Goal: Task Accomplishment & Management: Use online tool/utility

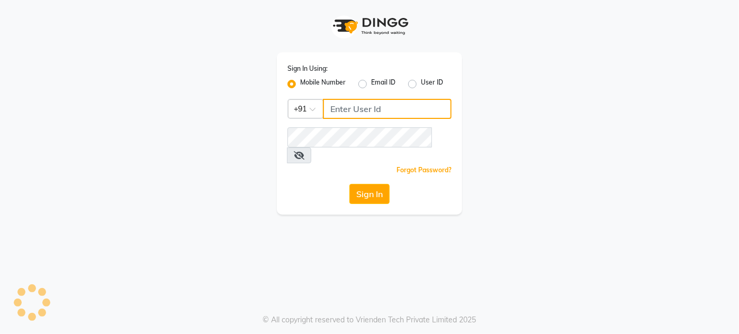
type input "9920665695"
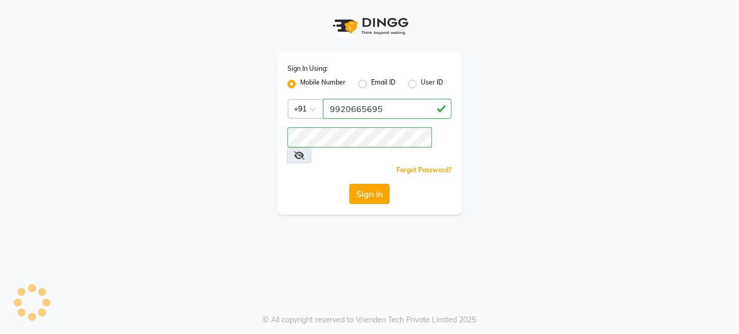
click at [381, 184] on button "Sign In" at bounding box center [369, 194] width 40 height 20
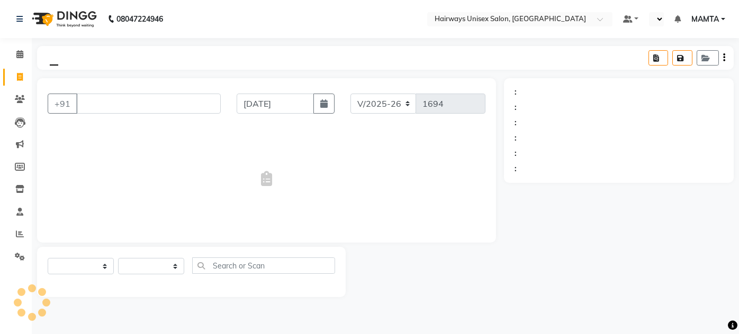
select select "8320"
select select "service"
click at [19, 103] on icon at bounding box center [20, 99] width 10 height 8
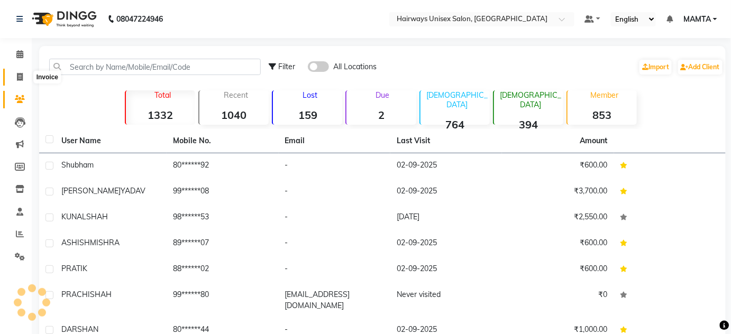
click at [21, 80] on icon at bounding box center [20, 77] width 6 height 8
select select "service"
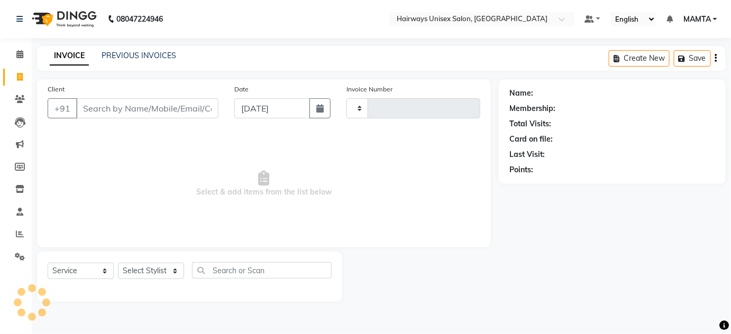
type input "1694"
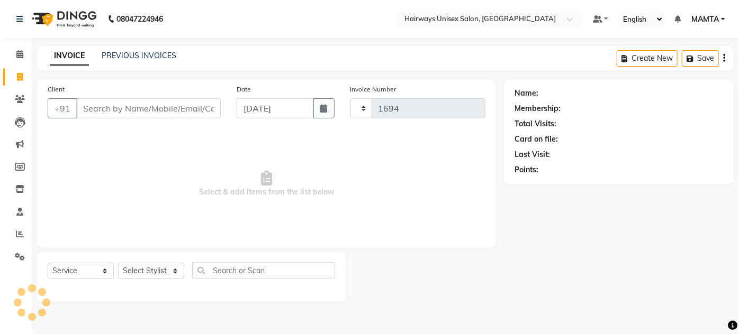
select select "8320"
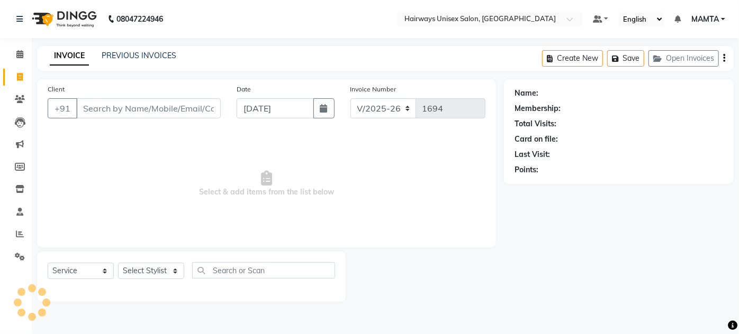
click at [96, 111] on input "Client" at bounding box center [148, 108] width 144 height 20
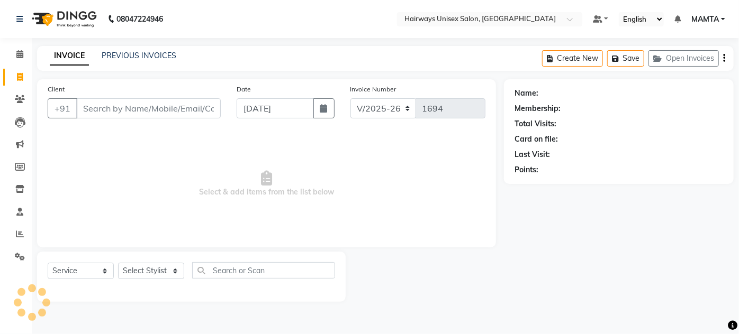
click at [96, 111] on input "Client" at bounding box center [148, 108] width 144 height 20
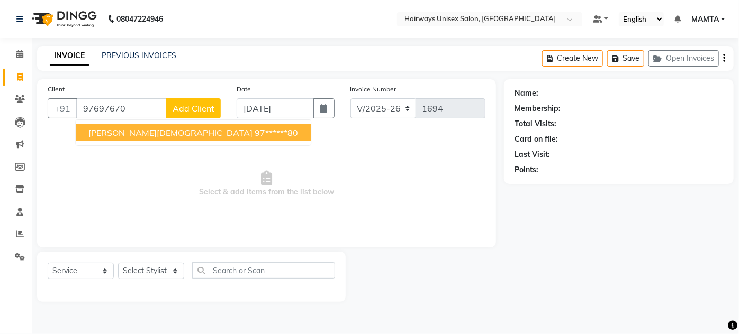
click at [106, 130] on span "harshat jain" at bounding box center [170, 133] width 164 height 11
type input "97******80"
select select "1: Object"
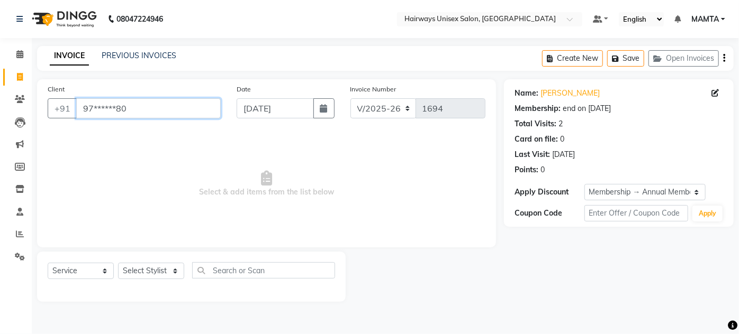
click at [161, 113] on input "97******80" at bounding box center [148, 108] width 144 height 20
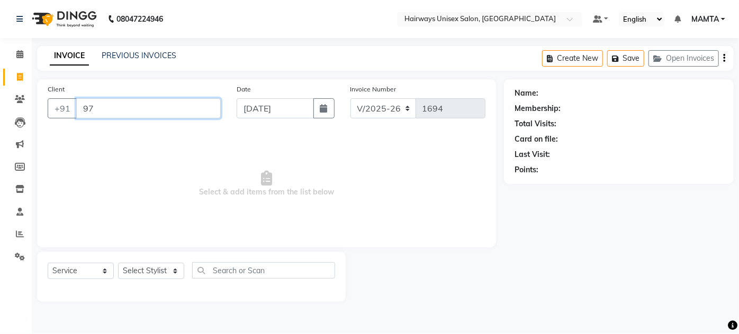
type input "9"
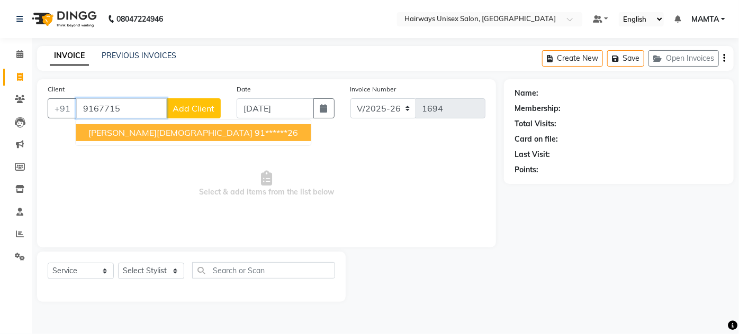
click at [124, 138] on button "HARSH JAIN 91******26" at bounding box center [193, 132] width 235 height 17
type input "91******26"
select select "1: Object"
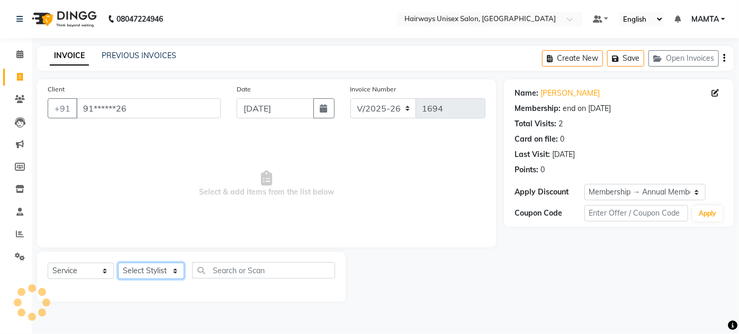
click at [176, 274] on select "Select Stylist AHSAN AZAD IMRAN Kamal Salmani KASHISH MAMTA POOJA PUMMY RAJA SA…" at bounding box center [151, 271] width 66 height 16
select select "80856"
click at [118, 263] on select "Select Stylist AHSAN AZAD IMRAN Kamal Salmani KASHISH MAMTA POOJA PUMMY RAJA SA…" at bounding box center [151, 271] width 66 height 16
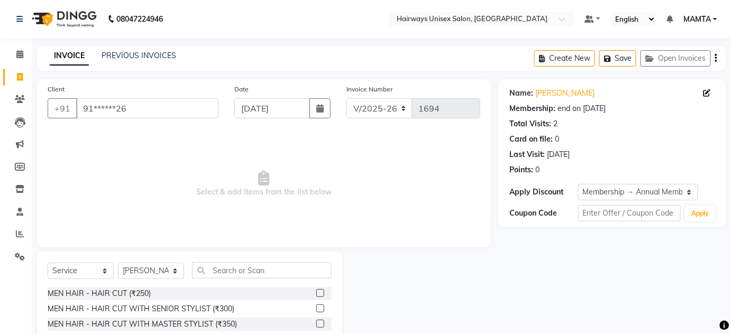
click at [316, 290] on label at bounding box center [320, 293] width 8 height 8
click at [316, 290] on input "checkbox" at bounding box center [319, 293] width 7 height 7
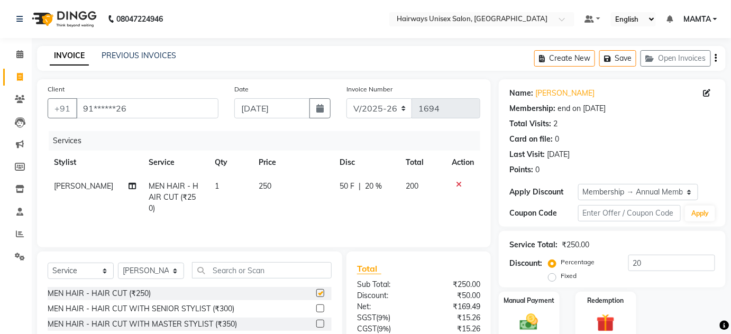
checkbox input "false"
click at [399, 107] on select "INV/25-26 V/2025-26" at bounding box center [380, 108] width 66 height 20
select select "8645"
click at [347, 98] on select "INV/25-26 V/2025-26" at bounding box center [380, 108] width 66 height 20
type input "0581"
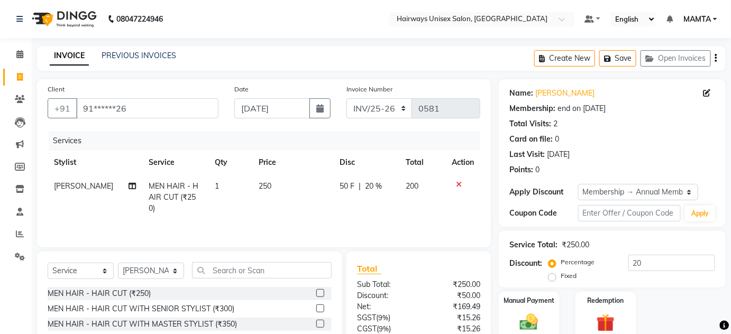
click at [716, 58] on icon "button" at bounding box center [716, 58] width 2 height 1
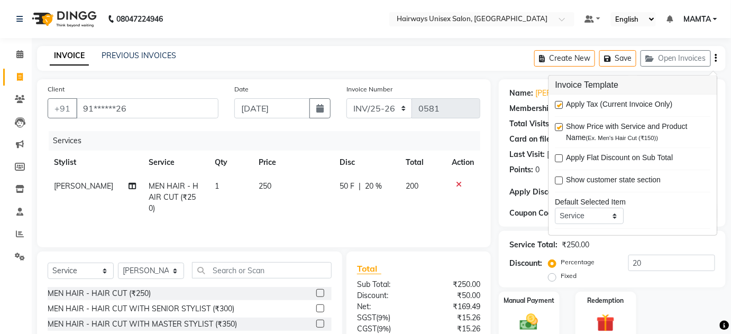
click at [559, 104] on label at bounding box center [559, 105] width 8 height 8
click at [559, 104] on input "checkbox" at bounding box center [558, 105] width 7 height 7
checkbox input "false"
click at [714, 58] on div "Create New Save Open Invoices" at bounding box center [630, 58] width 192 height 25
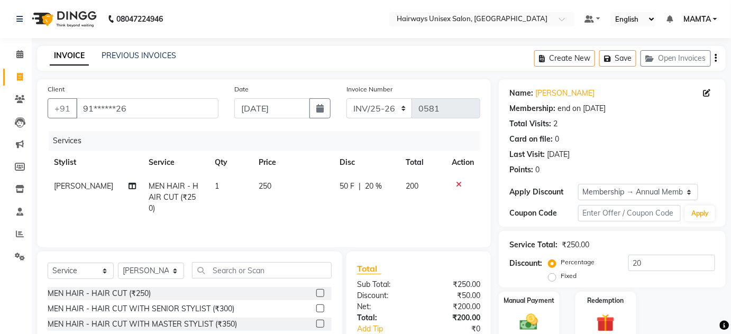
scroll to position [89, 0]
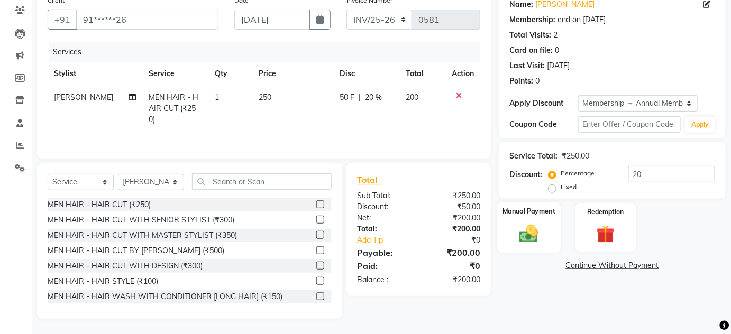
click at [529, 220] on div "Manual Payment" at bounding box center [529, 227] width 63 height 51
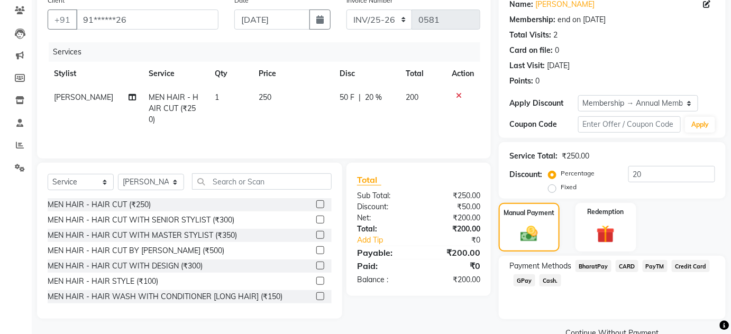
click at [527, 280] on span "GPay" at bounding box center [525, 281] width 22 height 12
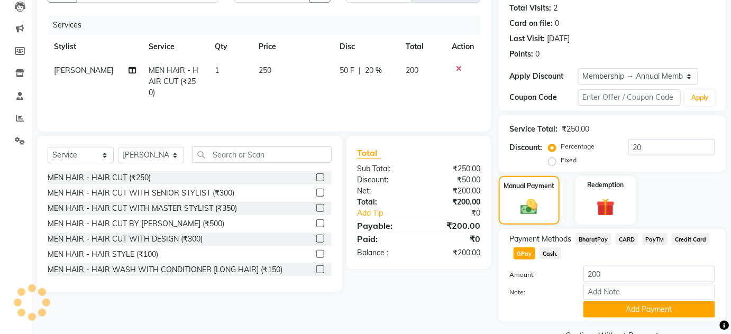
scroll to position [141, 0]
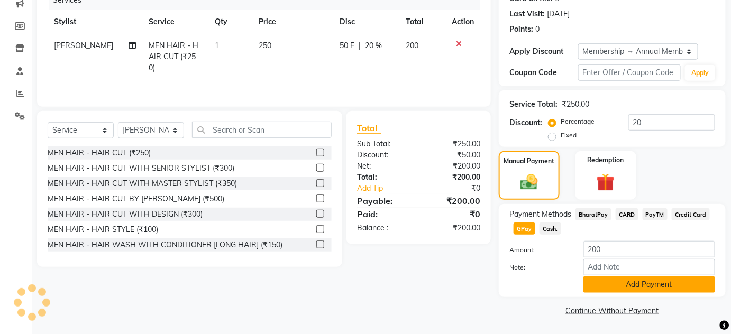
click at [637, 286] on button "Add Payment" at bounding box center [650, 285] width 132 height 16
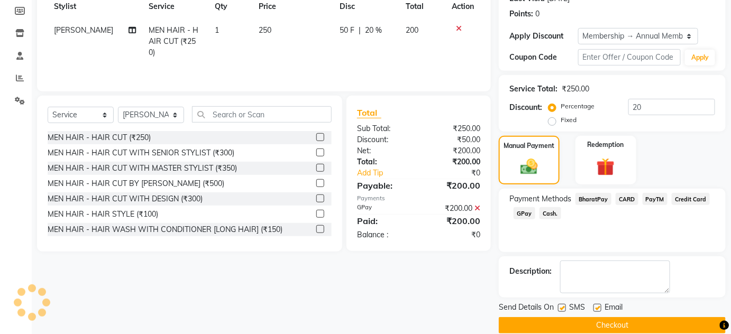
scroll to position [170, 0]
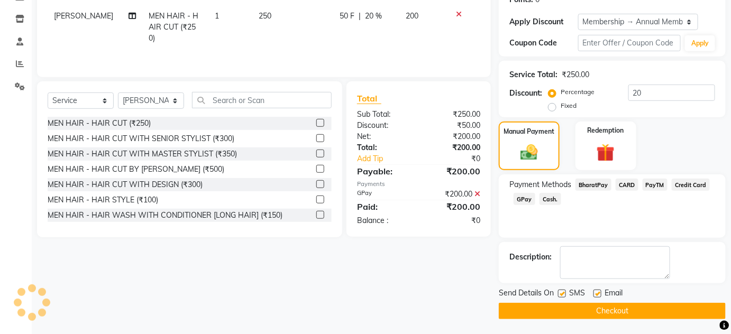
click at [615, 308] on button "Checkout" at bounding box center [612, 311] width 227 height 16
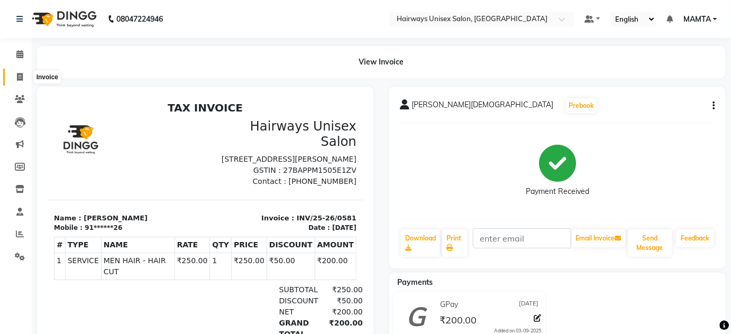
click at [17, 73] on icon at bounding box center [20, 77] width 6 height 8
select select "8320"
select select "service"
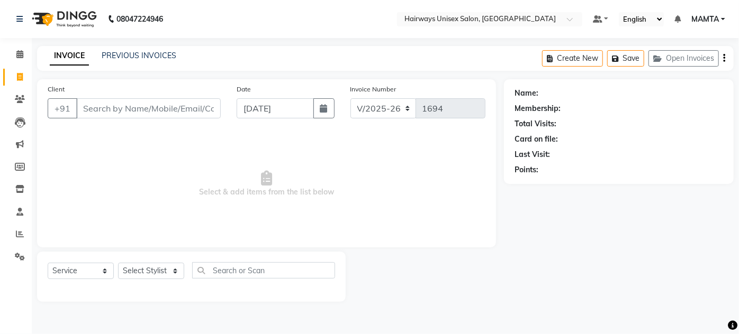
click at [159, 107] on input "Client" at bounding box center [148, 108] width 144 height 20
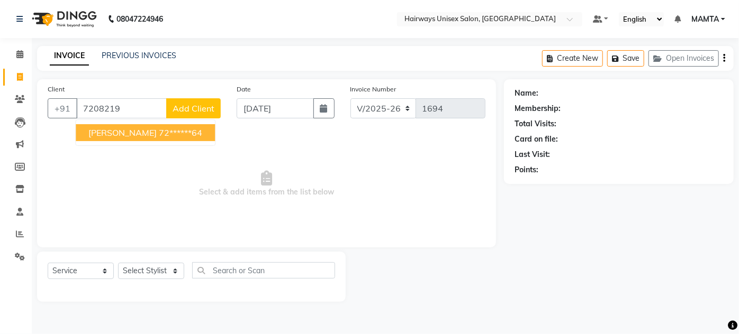
click at [188, 132] on ngb-highlight "72******64" at bounding box center [180, 133] width 43 height 11
type input "72******64"
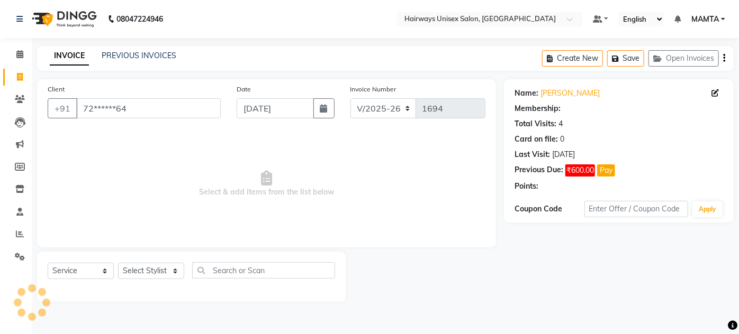
select select "1: Object"
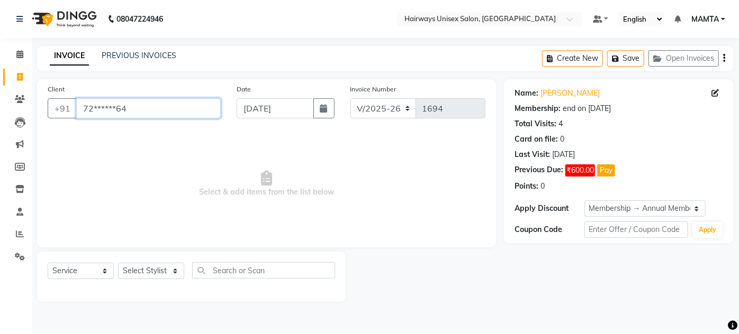
click at [139, 110] on input "72******64" at bounding box center [148, 108] width 144 height 20
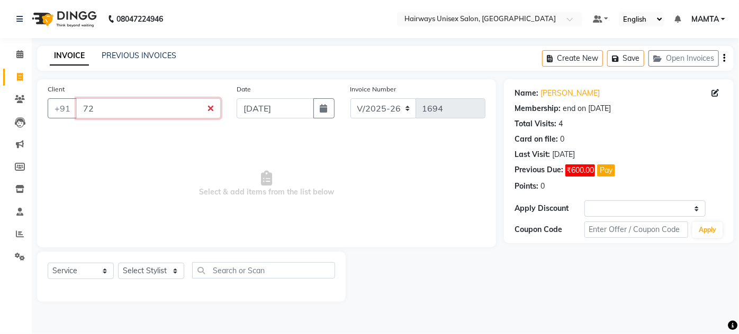
type input "7"
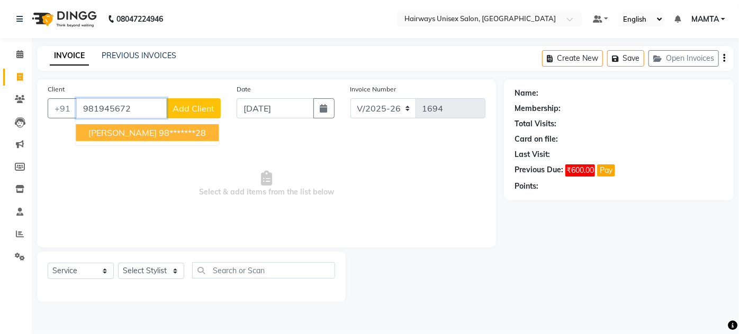
click at [127, 136] on span "PAYAL SHAH" at bounding box center [122, 133] width 68 height 11
type input "98*******28"
select select "1: Object"
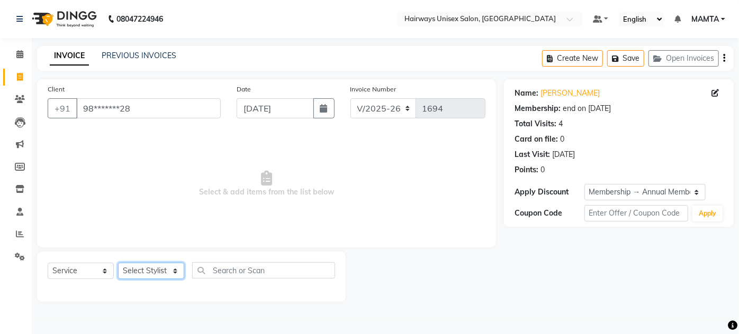
click at [144, 271] on select "Select Stylist AHSAN AZAD IMRAN Kamal Salmani KASHISH MAMTA POOJA PUMMY RAJA SA…" at bounding box center [151, 271] width 66 height 16
select select "80508"
click at [118, 263] on select "Select Stylist AHSAN AZAD IMRAN Kamal Salmani KASHISH MAMTA POOJA PUMMY RAJA SA…" at bounding box center [151, 271] width 66 height 16
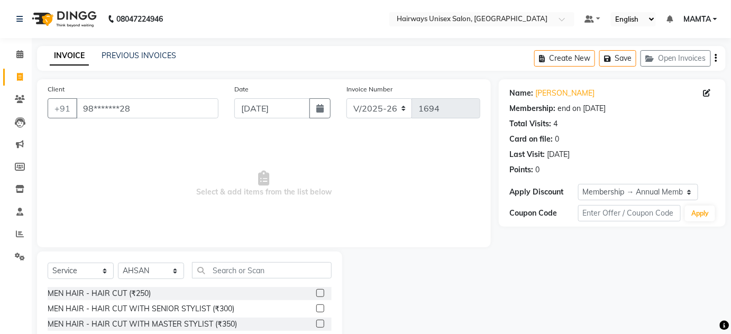
click at [316, 292] on label at bounding box center [320, 293] width 8 height 8
click at [316, 292] on input "checkbox" at bounding box center [319, 293] width 7 height 7
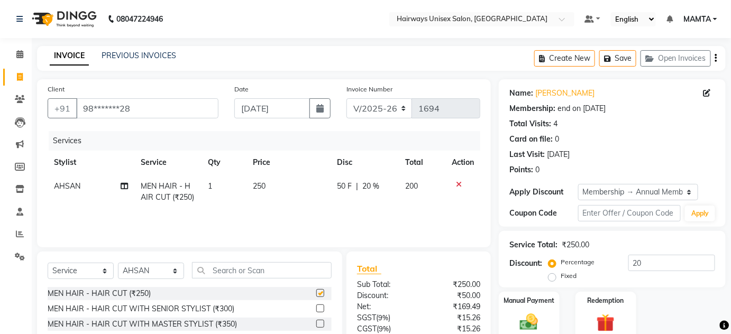
checkbox input "false"
click at [250, 274] on input "text" at bounding box center [262, 270] width 140 height 16
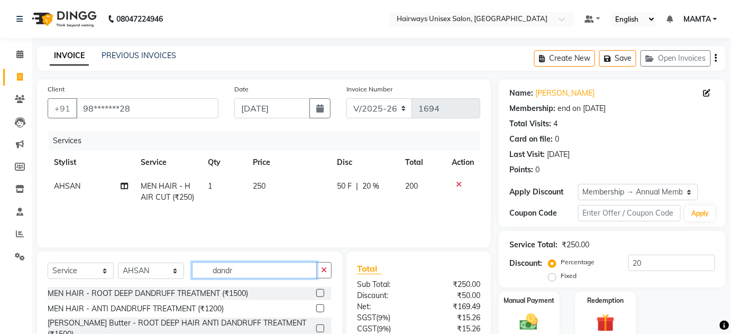
type input "dandr"
click at [320, 294] on label at bounding box center [320, 293] width 8 height 8
click at [320, 294] on input "checkbox" at bounding box center [319, 293] width 7 height 7
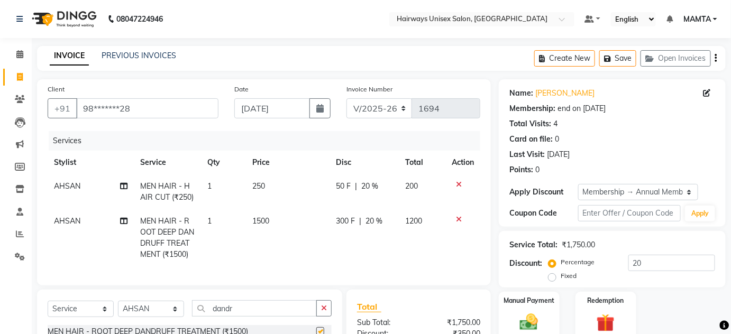
checkbox input "false"
click at [384, 110] on select "INV/25-26 V/2025-26" at bounding box center [380, 108] width 66 height 20
select select "8645"
click at [347, 98] on select "INV/25-26 V/2025-26" at bounding box center [380, 108] width 66 height 20
type input "0582"
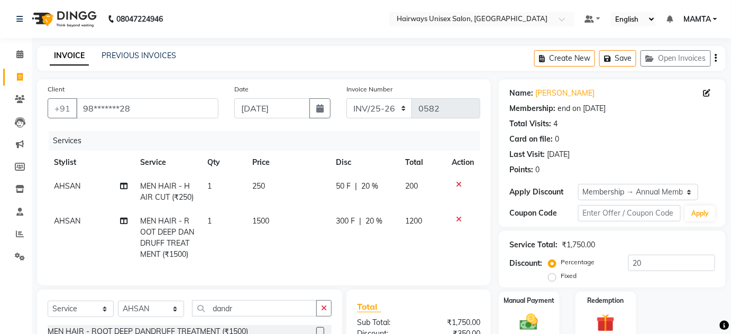
click at [717, 58] on icon "button" at bounding box center [716, 58] width 2 height 1
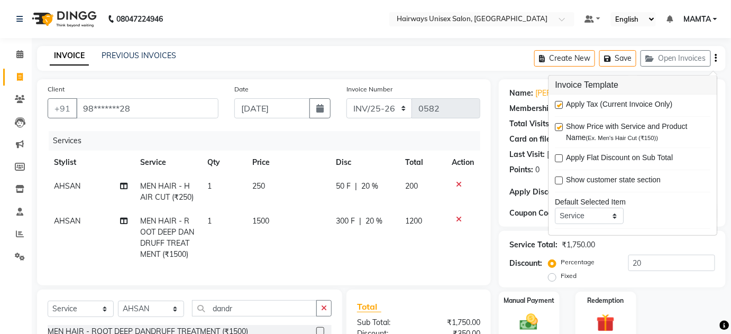
click at [560, 104] on label at bounding box center [559, 105] width 8 height 8
click at [560, 104] on input "checkbox" at bounding box center [558, 105] width 7 height 7
checkbox input "false"
click at [509, 275] on div "Service Total: ₹1,750.00 Discount: Percentage Fixed 20" at bounding box center [612, 259] width 227 height 57
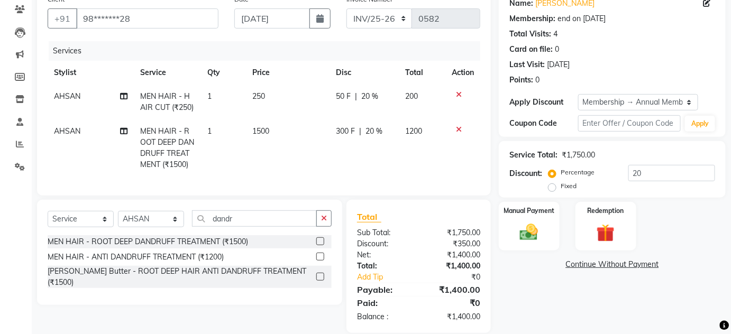
scroll to position [111, 0]
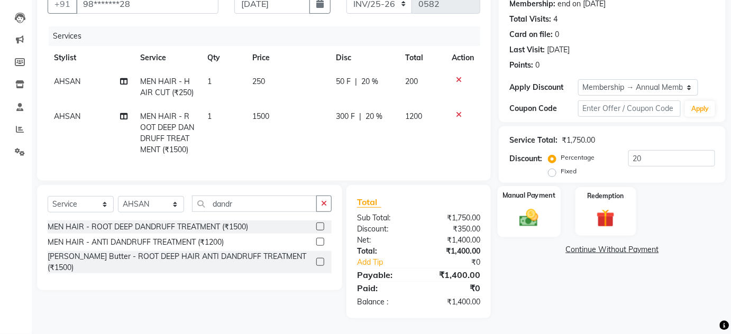
click at [527, 215] on img at bounding box center [529, 218] width 31 height 22
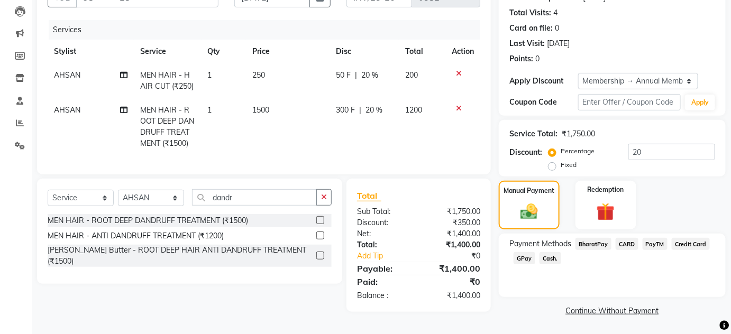
click at [549, 259] on span "Cash." at bounding box center [551, 258] width 22 height 12
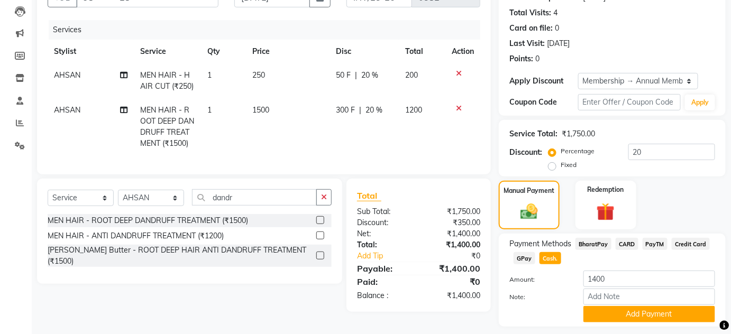
click at [526, 256] on span "GPay" at bounding box center [525, 258] width 22 height 12
click at [549, 257] on span "Cash." at bounding box center [551, 258] width 22 height 12
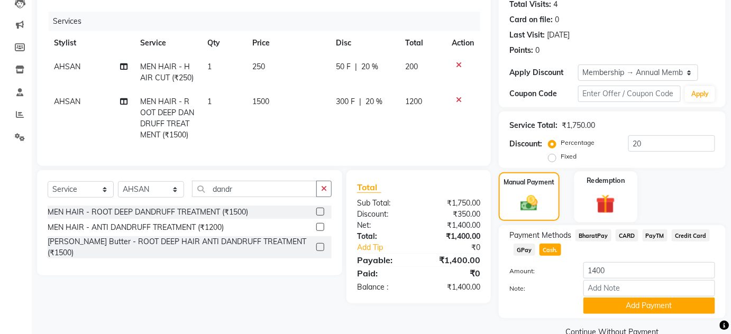
scroll to position [141, 0]
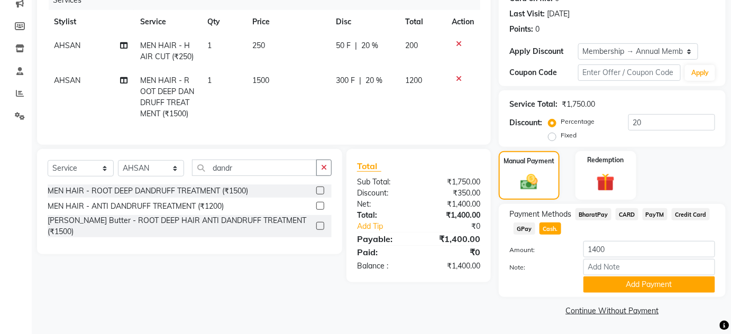
click at [526, 231] on span "GPay" at bounding box center [525, 229] width 22 height 12
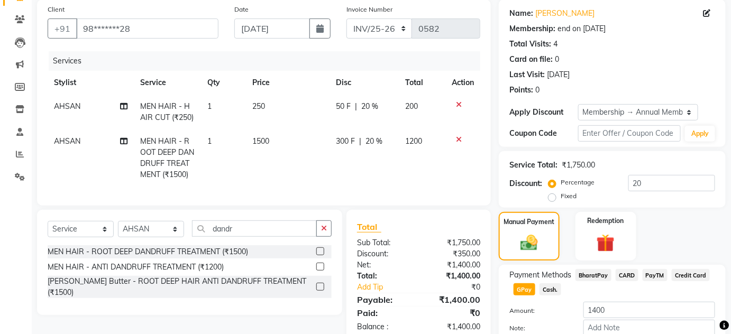
scroll to position [0, 0]
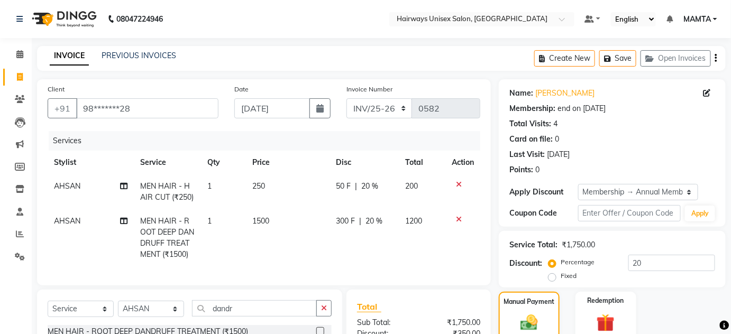
click at [717, 58] on icon "button" at bounding box center [716, 58] width 2 height 1
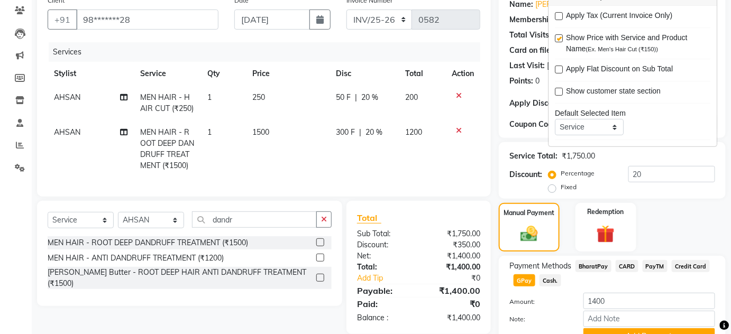
scroll to position [141, 0]
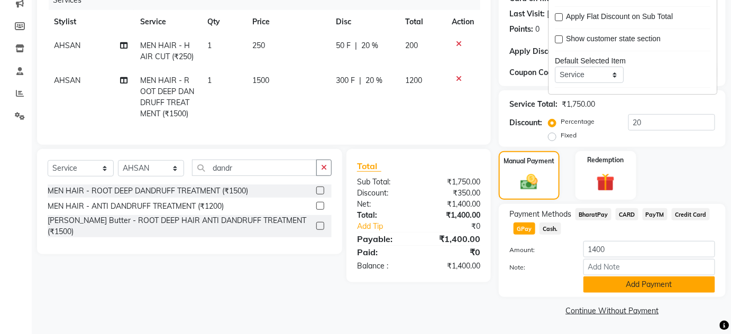
click at [612, 284] on button "Add Payment" at bounding box center [650, 285] width 132 height 16
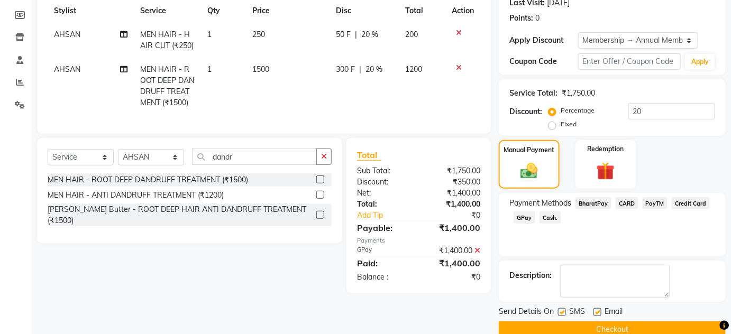
scroll to position [170, 0]
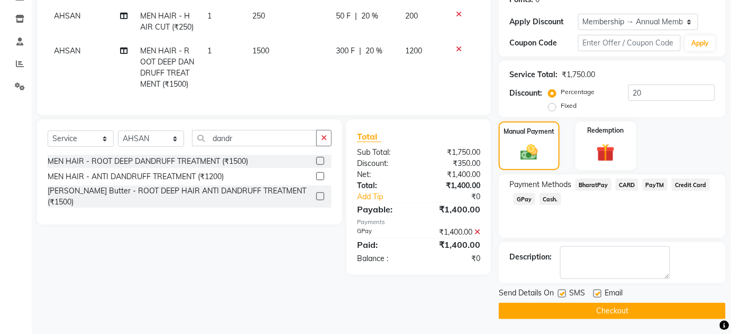
click at [612, 313] on button "Checkout" at bounding box center [612, 311] width 227 height 16
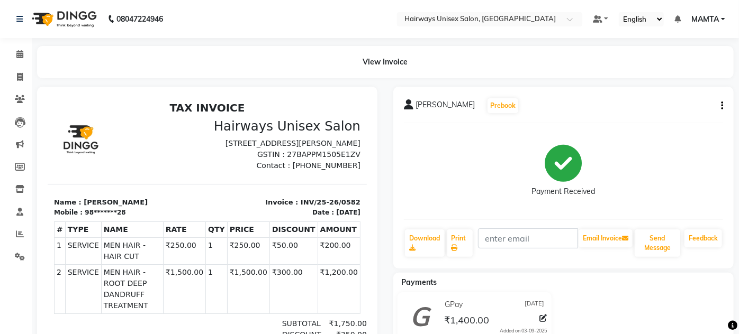
select select "service"
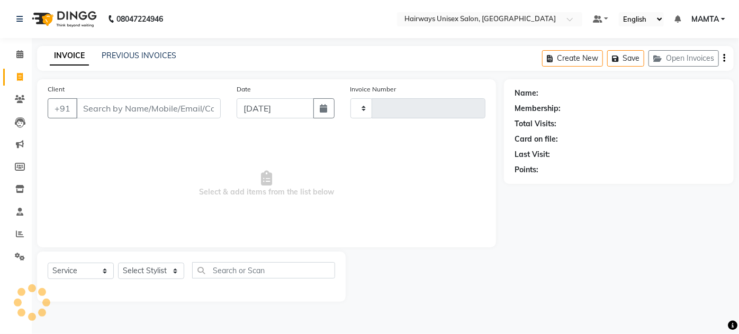
type input "1694"
select select "8320"
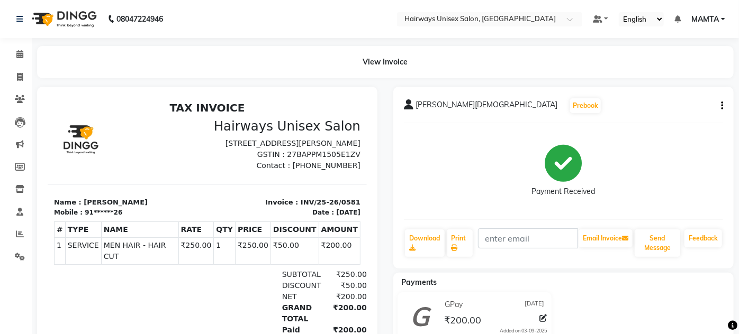
select select "8320"
select select "service"
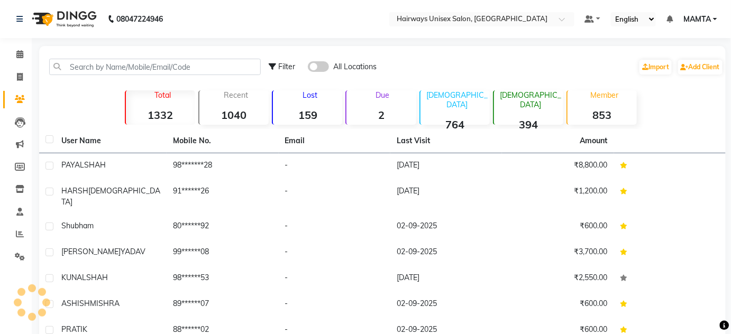
select select "8320"
select select "service"
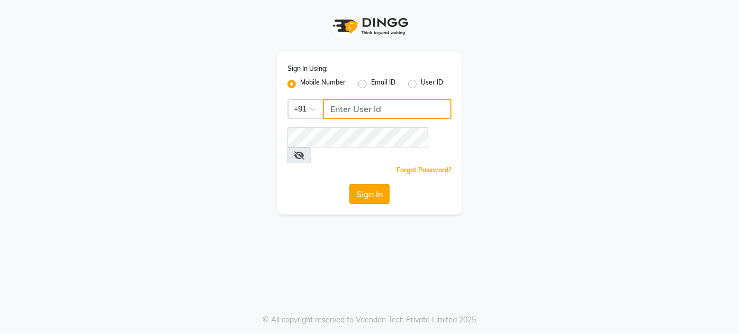
type input "9920665695"
click at [371, 184] on button "Sign In" at bounding box center [369, 194] width 40 height 20
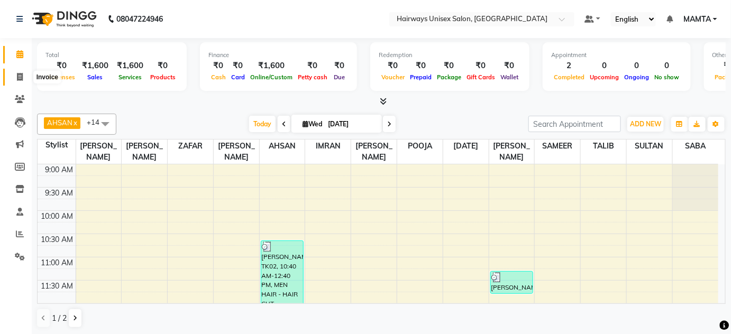
click at [19, 77] on icon at bounding box center [20, 77] width 6 height 8
select select "8320"
select select "service"
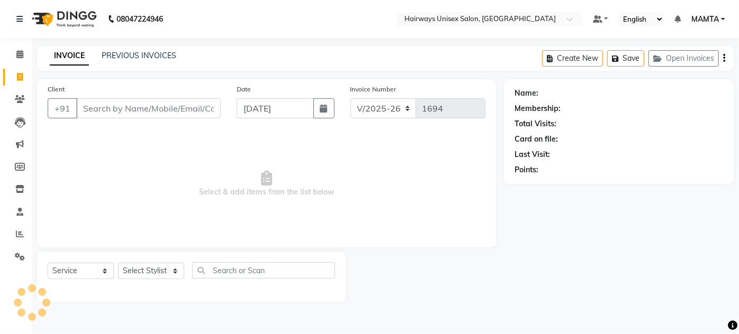
click at [96, 108] on input "Client" at bounding box center [148, 108] width 144 height 20
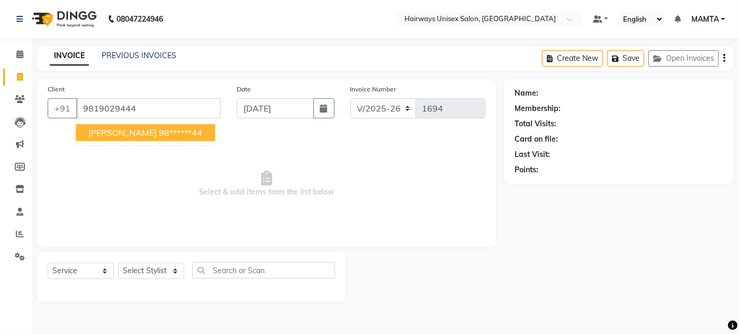
type input "9819029444"
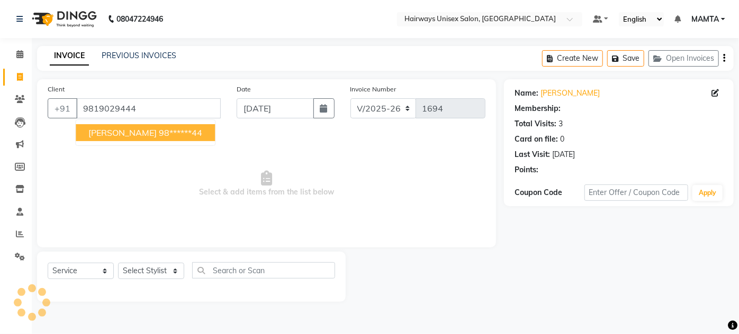
select select "1: Object"
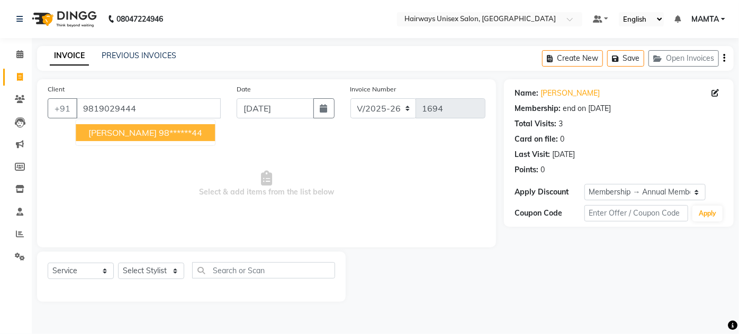
click at [159, 131] on ngb-highlight "98******44" at bounding box center [180, 133] width 43 height 11
type input "98******44"
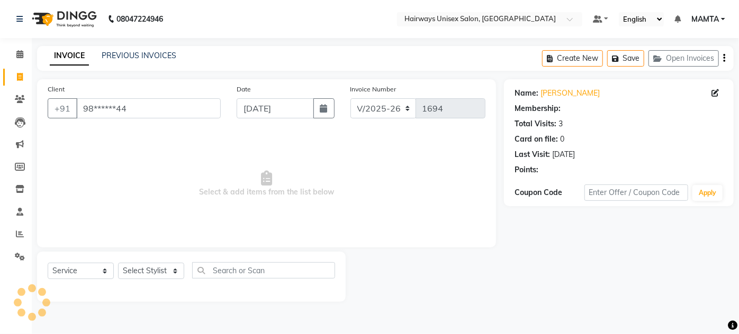
select select "1: Object"
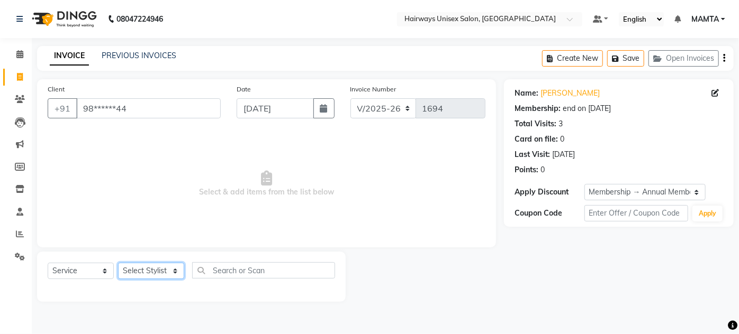
click at [135, 275] on select "Select Stylist AHSAN AZAD IMRAN Kamal Salmani KASHISH MAMTA POOJA PUMMY RAJA SA…" at bounding box center [151, 271] width 66 height 16
select select "81201"
click at [118, 263] on select "Select Stylist AHSAN AZAD IMRAN Kamal Salmani KASHISH MAMTA POOJA PUMMY RAJA SA…" at bounding box center [151, 271] width 66 height 16
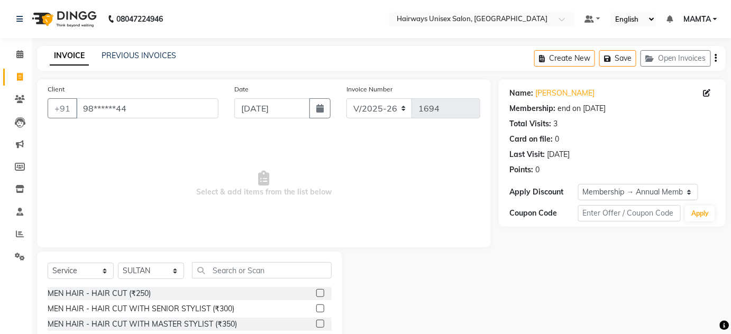
click at [316, 292] on label at bounding box center [320, 293] width 8 height 8
click at [316, 292] on input "checkbox" at bounding box center [319, 293] width 7 height 7
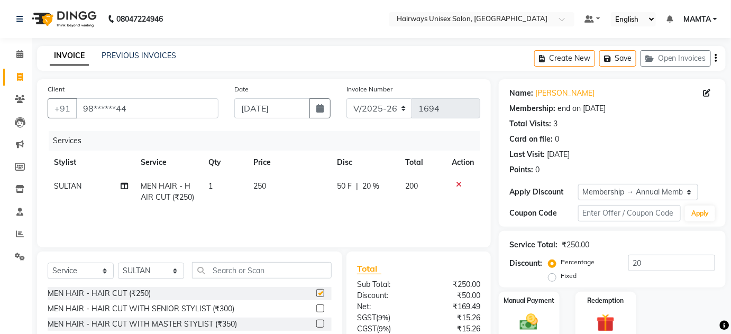
checkbox input "false"
click at [221, 270] on input "text" at bounding box center [262, 270] width 140 height 16
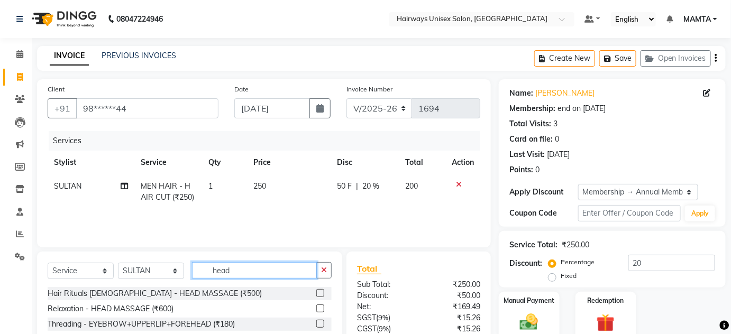
type input "head"
click at [318, 293] on label at bounding box center [320, 293] width 8 height 8
click at [318, 293] on input "checkbox" at bounding box center [319, 293] width 7 height 7
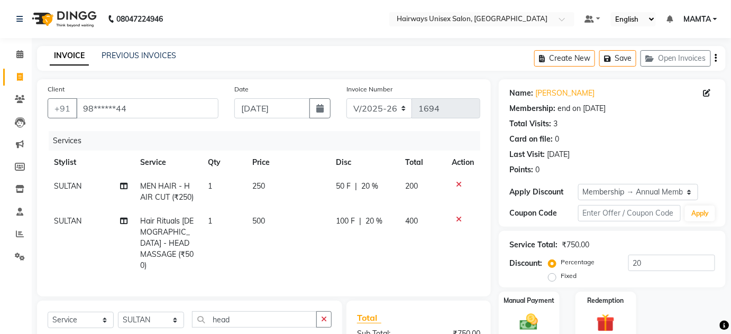
checkbox input "false"
click at [378, 106] on select "INV/25-26 V/2025-26" at bounding box center [380, 108] width 66 height 20
select select "8645"
click at [347, 98] on select "INV/25-26 V/2025-26" at bounding box center [380, 108] width 66 height 20
type input "0583"
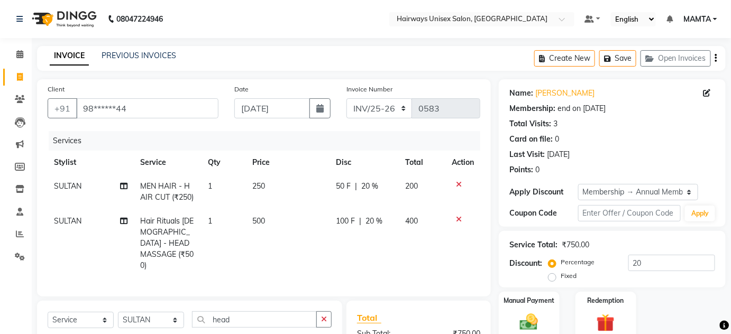
click at [716, 59] on icon "button" at bounding box center [716, 58] width 2 height 1
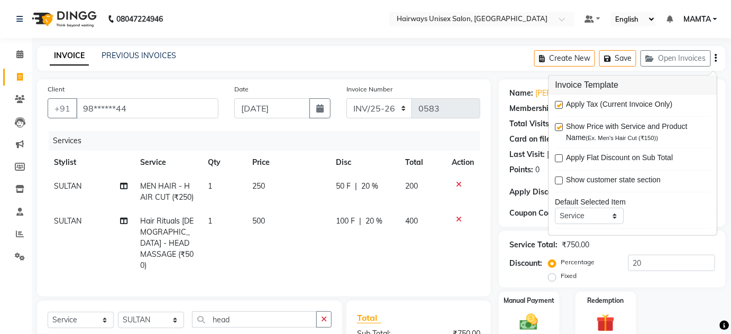
click at [559, 106] on label at bounding box center [559, 105] width 8 height 8
click at [559, 106] on input "checkbox" at bounding box center [558, 105] width 7 height 7
checkbox input "false"
click at [663, 296] on div "Manual Payment Redemption" at bounding box center [612, 316] width 243 height 49
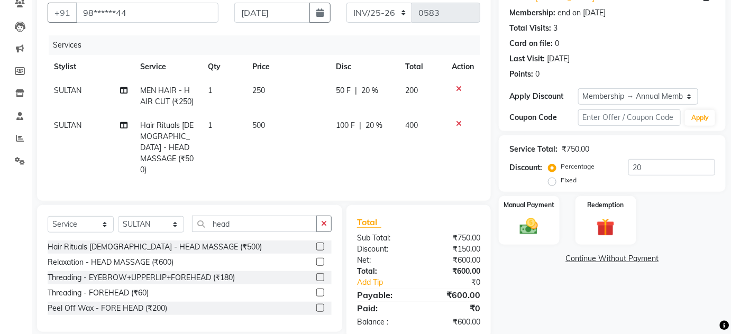
scroll to position [100, 0]
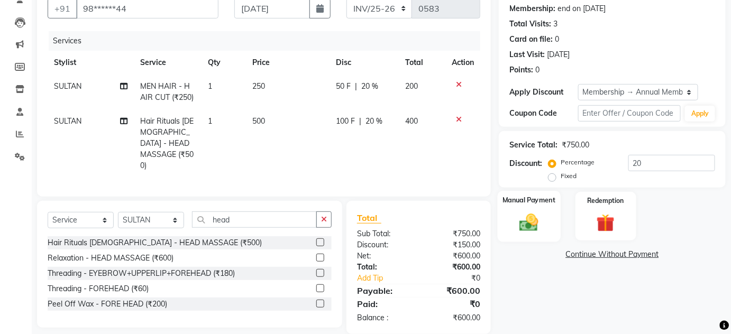
click at [530, 222] on img at bounding box center [529, 223] width 31 height 22
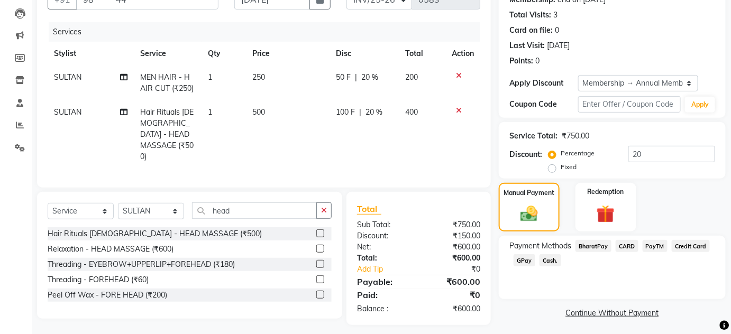
scroll to position [111, 0]
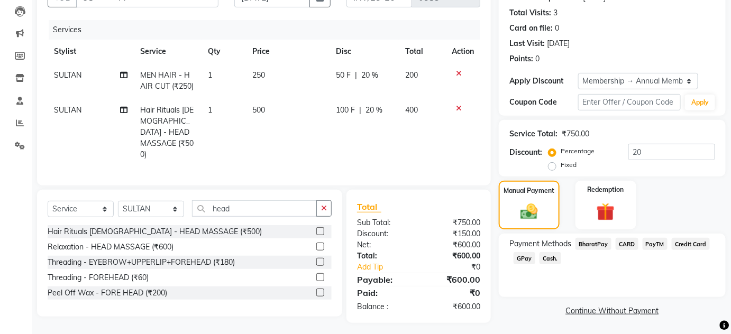
click at [530, 256] on span "GPay" at bounding box center [525, 258] width 22 height 12
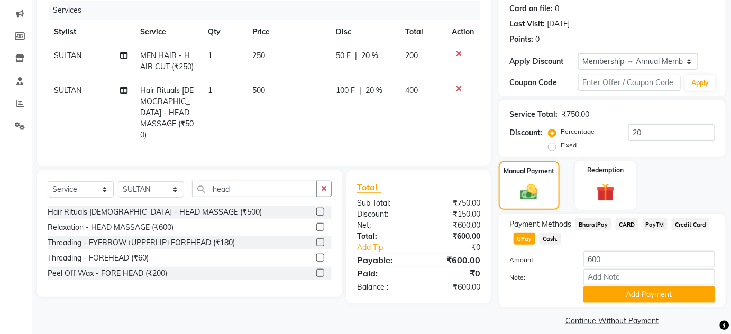
scroll to position [141, 0]
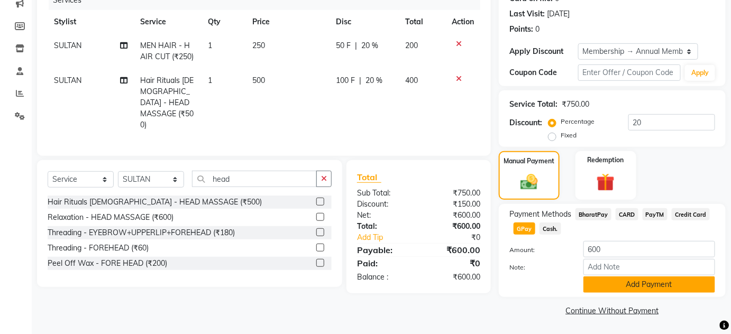
click at [621, 283] on button "Add Payment" at bounding box center [650, 285] width 132 height 16
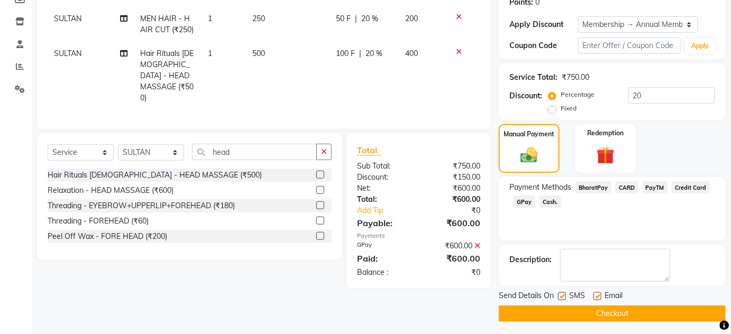
scroll to position [170, 0]
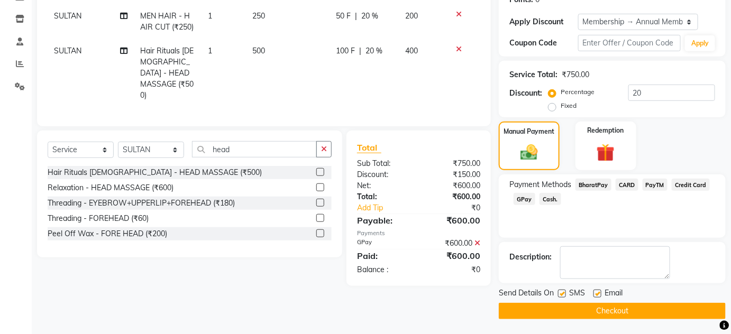
click at [615, 307] on button "Checkout" at bounding box center [612, 311] width 227 height 16
